Goal: Go to known website: Access a specific website the user already knows

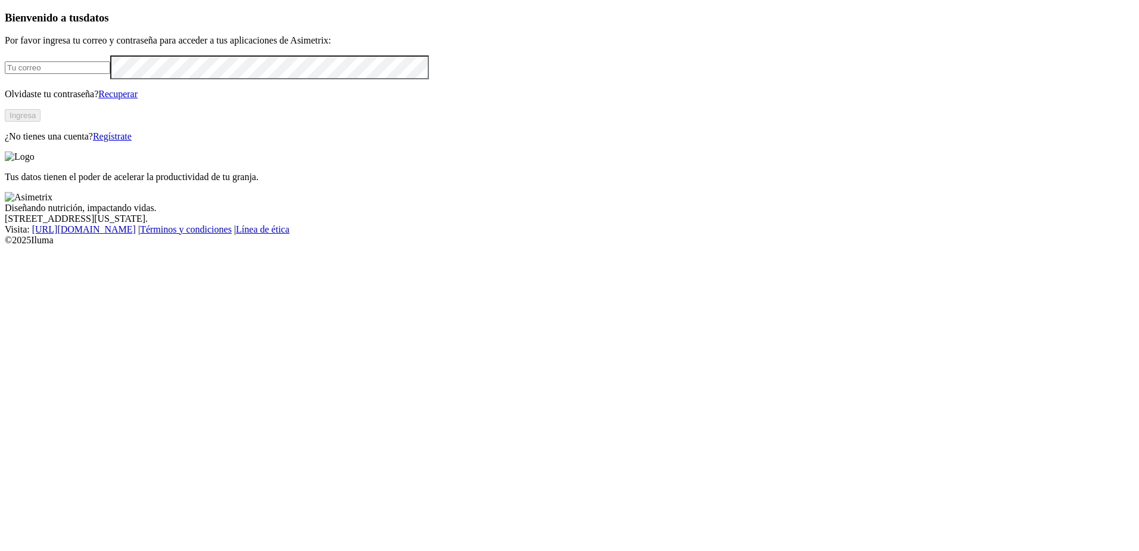
type input "[EMAIL_ADDRESS][DOMAIN_NAME]"
click at [41, 122] on button "Ingresa" at bounding box center [23, 115] width 36 height 13
